Goal: Complete application form: Complete application form

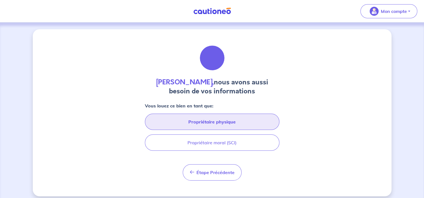
click at [222, 122] on button "Propriétaire physique" at bounding box center [212, 121] width 135 height 16
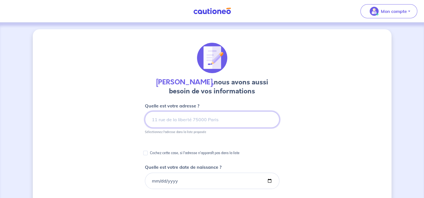
click at [207, 115] on input at bounding box center [212, 119] width 135 height 16
click at [204, 122] on input at bounding box center [212, 119] width 135 height 16
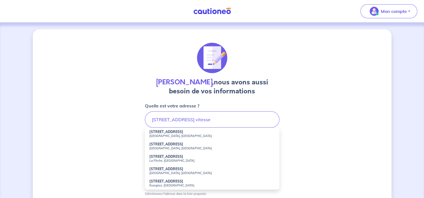
click at [203, 134] on small "[GEOGRAPHIC_DATA], [GEOGRAPHIC_DATA]" at bounding box center [213, 136] width 126 height 4
type input "[STREET_ADDRESS]"
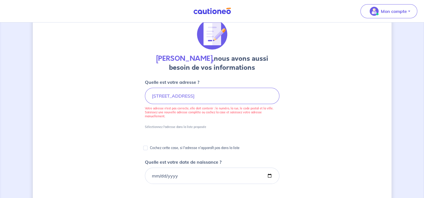
scroll to position [56, 0]
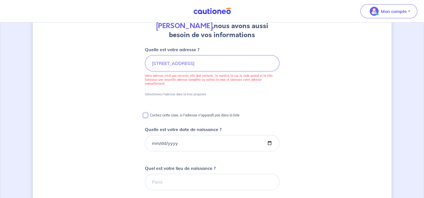
click at [145, 113] on input "Cochez cette case, si l'adresse n'apparaît pas dans la liste" at bounding box center [145, 115] width 4 height 4
checkbox input "true"
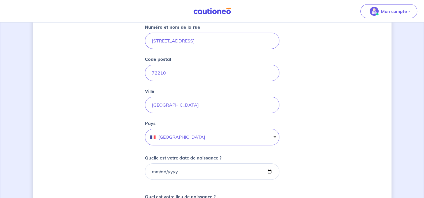
scroll to position [196, 0]
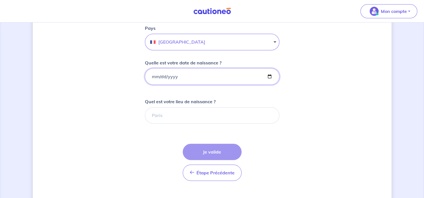
click at [151, 77] on input "Quelle est votre date de naissance ?" at bounding box center [212, 76] width 135 height 16
type input "[DATE]"
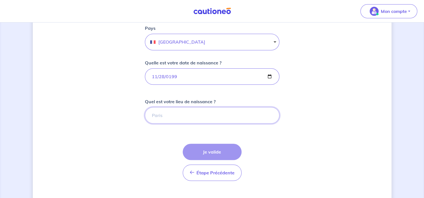
click at [159, 113] on input "Quel est votre lieu de naissance ?" at bounding box center [212, 115] width 135 height 16
type input "LE MANS"
click at [150, 140] on form "Cochez cette case, si l'adresse n'apparaît pas dans la liste Numéro et nom de l…" at bounding box center [212, 89] width 135 height 367
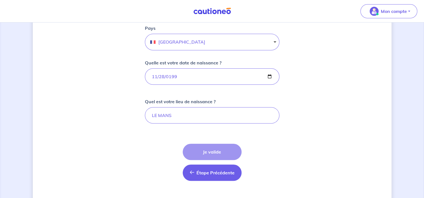
click at [211, 170] on span "Étape Précédente" at bounding box center [216, 172] width 38 height 6
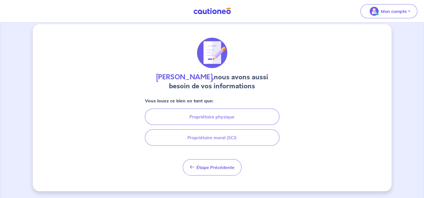
scroll to position [4, 0]
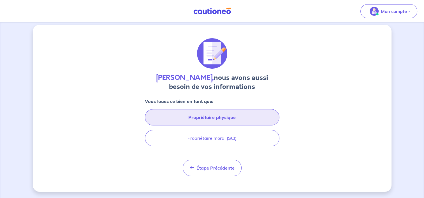
click at [218, 116] on button "Propriétaire physique" at bounding box center [212, 117] width 135 height 16
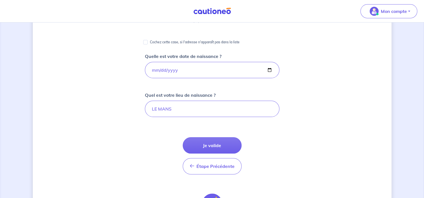
scroll to position [89, 0]
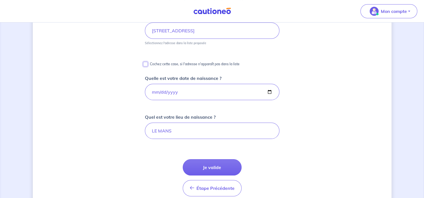
click at [146, 66] on input "Cochez cette case, si l'adresse n'apparaît pas dans la liste" at bounding box center [145, 64] width 4 height 4
checkbox input "true"
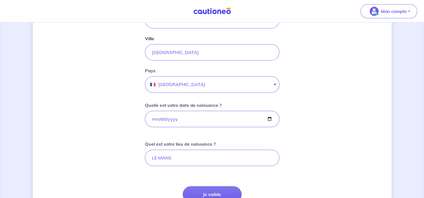
scroll to position [285, 0]
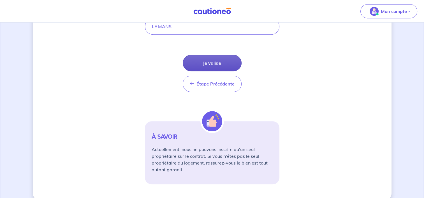
click at [221, 57] on button "Je valide" at bounding box center [212, 63] width 59 height 16
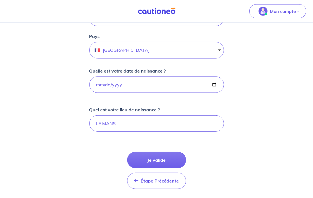
scroll to position [196, 0]
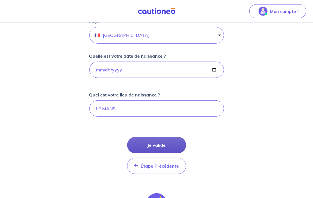
click at [164, 144] on button "Je valide" at bounding box center [156, 145] width 59 height 16
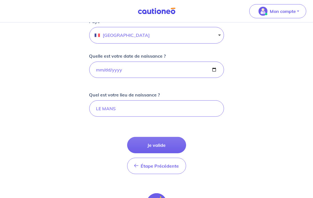
click at [287, 78] on div "[PERSON_NAME], nous avons aussi besoin de vos informations Cochez cette case, s…" at bounding box center [156, 58] width 313 height 464
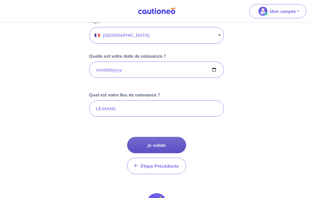
click at [159, 140] on button "Je valide" at bounding box center [156, 145] width 59 height 16
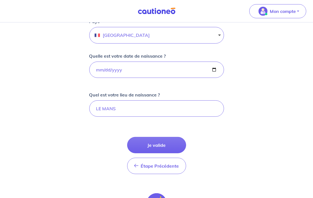
scroll to position [281, 0]
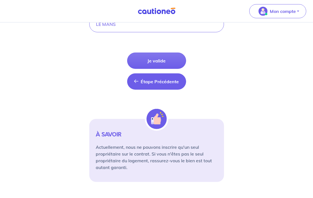
click at [164, 85] on button "Étape Précédente Précédent" at bounding box center [156, 81] width 59 height 16
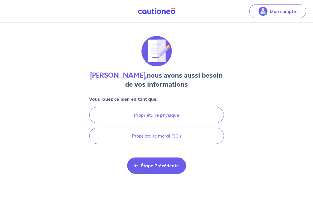
click at [167, 162] on span "Étape Précédente" at bounding box center [160, 165] width 38 height 6
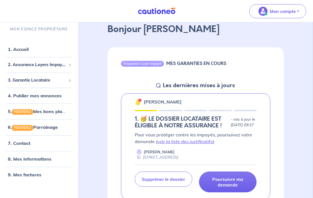
scroll to position [84, 0]
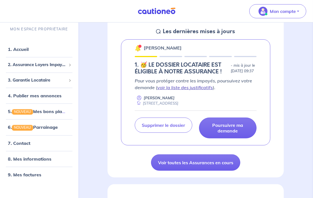
click at [193, 90] on link "voir la liste des justificatifs" at bounding box center [185, 87] width 56 height 6
